Goal: Task Accomplishment & Management: Use online tool/utility

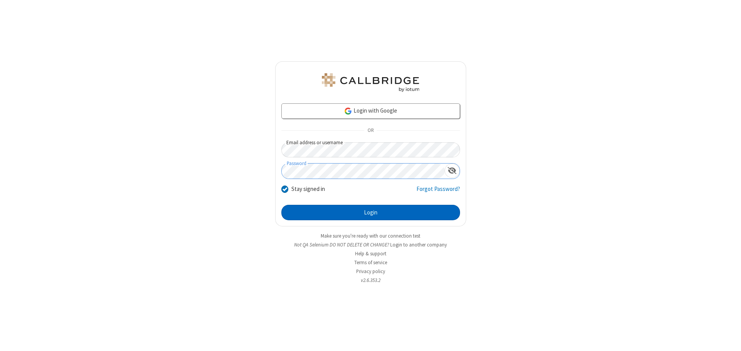
click at [371, 213] on button "Login" at bounding box center [370, 212] width 179 height 15
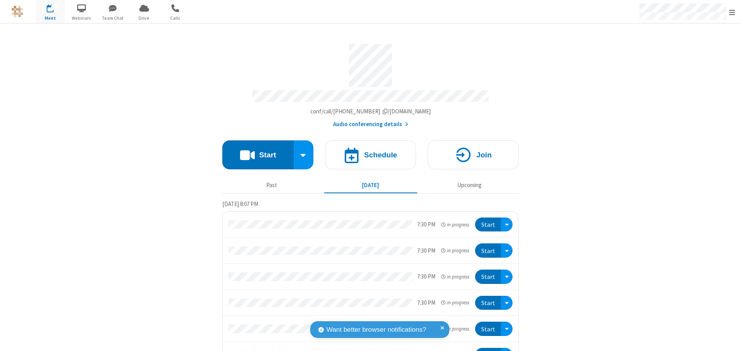
click at [255, 151] on button "Start" at bounding box center [257, 155] width 71 height 29
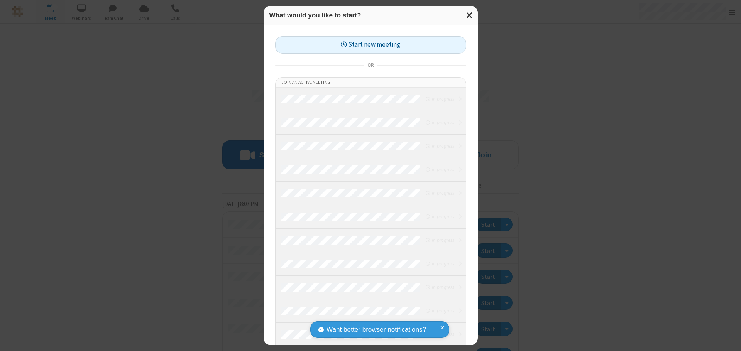
click at [371, 45] on button "Start new meeting" at bounding box center [370, 44] width 191 height 17
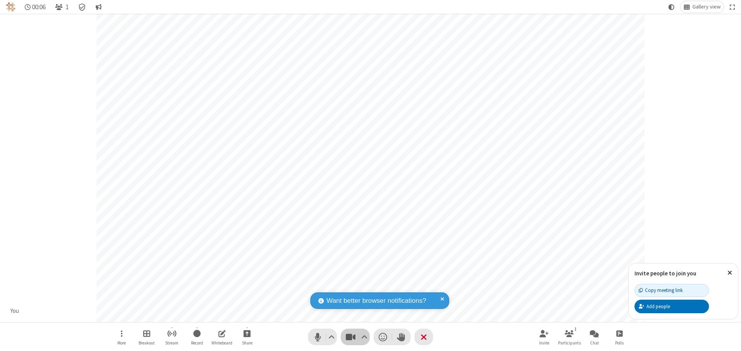
click at [351, 337] on span "Stop video (⌘+Shift+V)" at bounding box center [351, 337] width 12 height 11
click at [351, 337] on span "Start video (⌘+Shift+V)" at bounding box center [351, 337] width 12 height 11
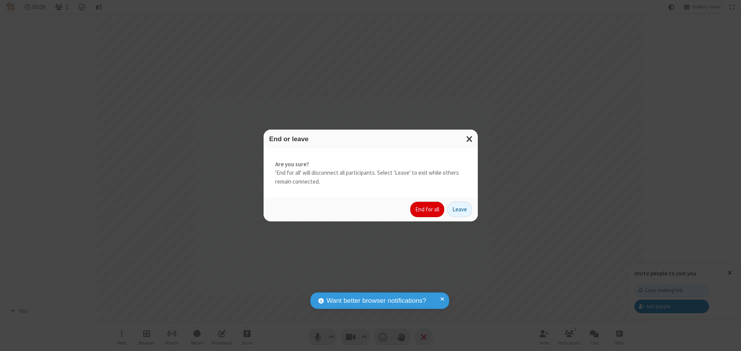
click at [428, 210] on button "End for all" at bounding box center [427, 209] width 34 height 15
